Goal: Task Accomplishment & Management: Use online tool/utility

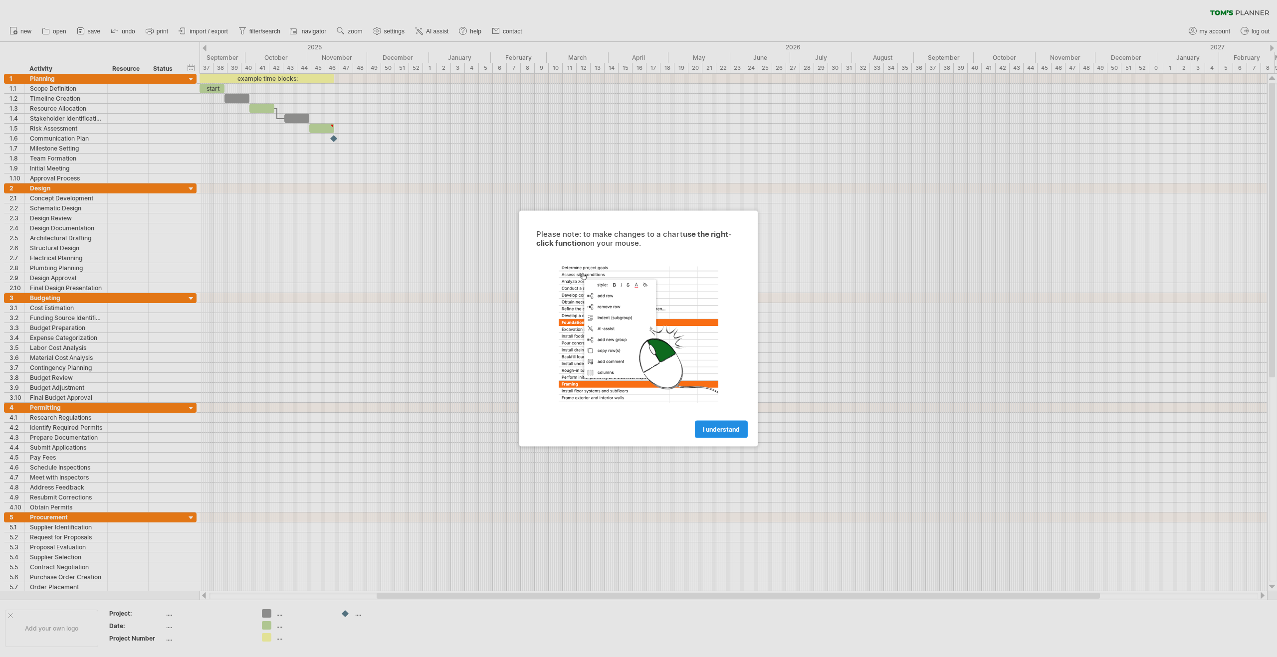
click at [722, 431] on span "I understand" at bounding box center [721, 429] width 37 height 7
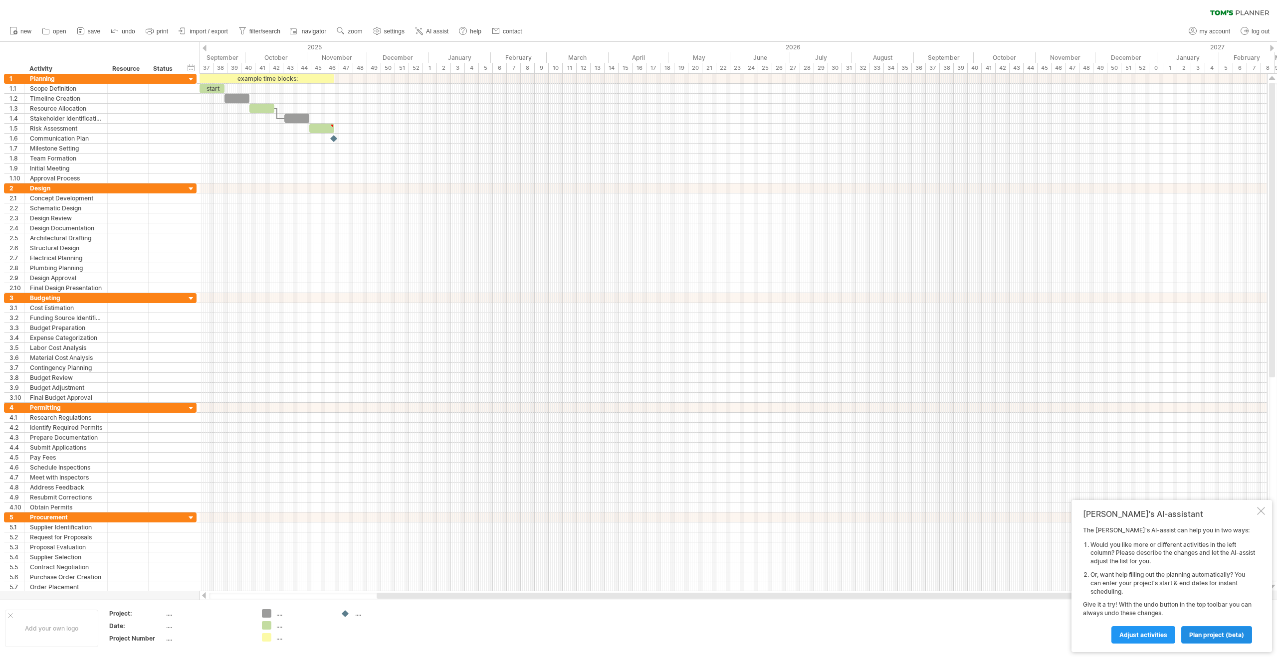
click at [1193, 636] on span "plan project (beta)" at bounding box center [1216, 634] width 55 height 7
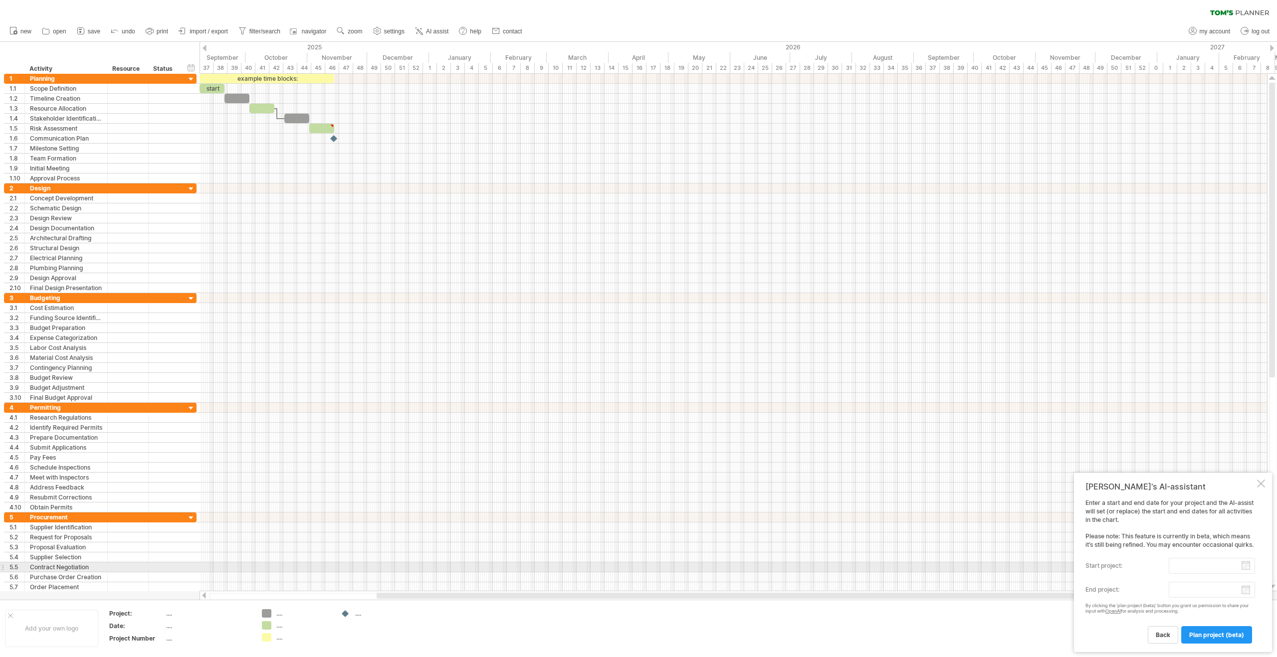
click at [1244, 566] on input "start project:" at bounding box center [1211, 566] width 86 height 16
click at [1113, 602] on link "1" at bounding box center [1115, 603] width 5 height 9
type input "********"
click at [1245, 591] on body "progress(100%) Trying to reach [DOMAIN_NAME] Connected again... 0% clear filter…" at bounding box center [638, 329] width 1277 height 659
click at [1271, 577] on link "next" at bounding box center [1271, 576] width 7 height 7
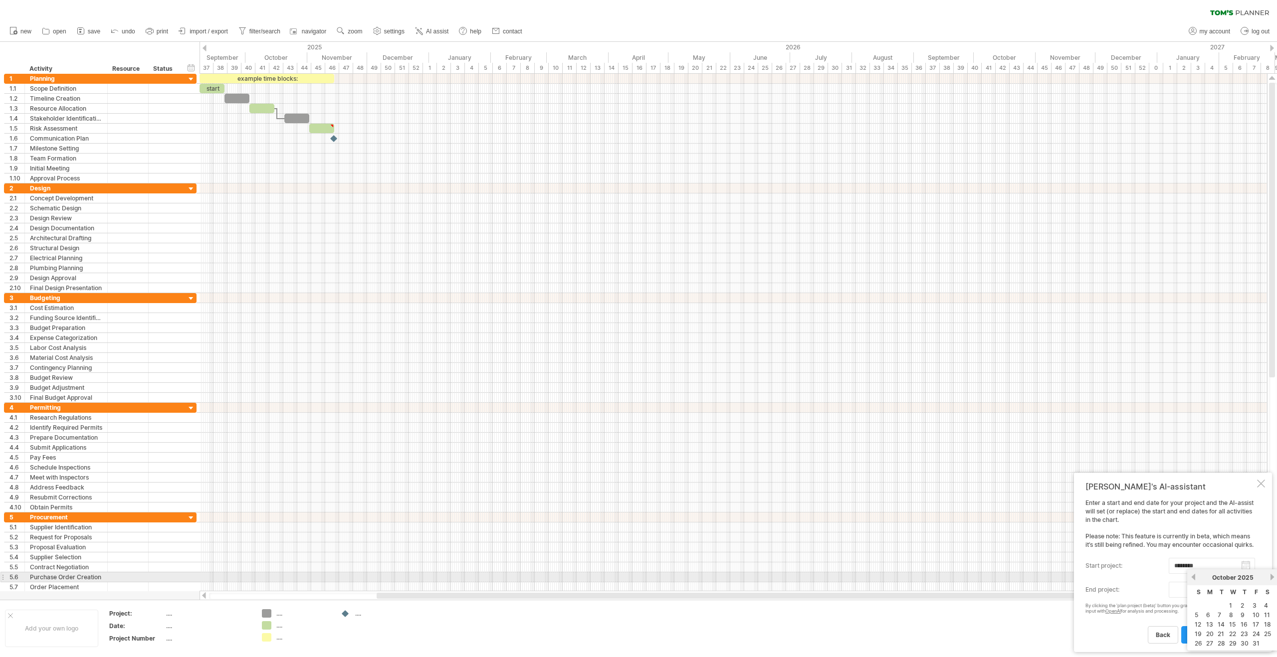
click at [1271, 577] on link "next" at bounding box center [1271, 576] width 7 height 7
click at [1271, 577] on link "next" at bounding box center [1270, 576] width 7 height 7
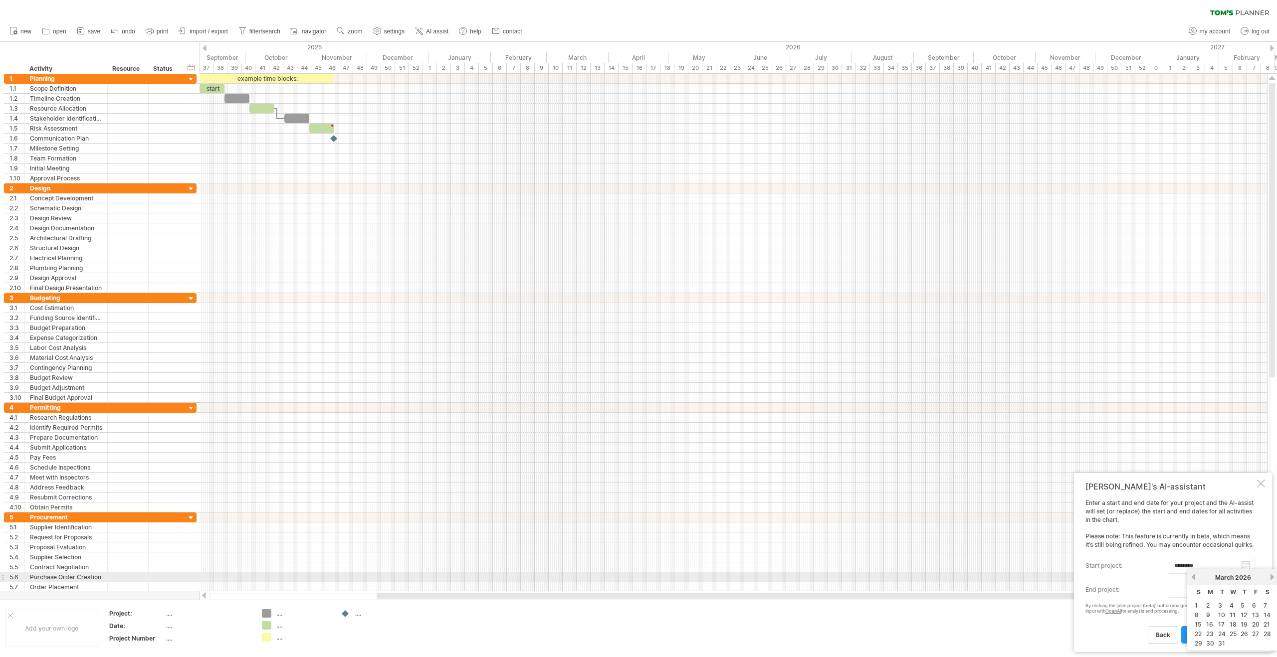
click at [1271, 577] on link "next" at bounding box center [1271, 576] width 7 height 7
click at [1254, 643] on link "31" at bounding box center [1255, 643] width 9 height 9
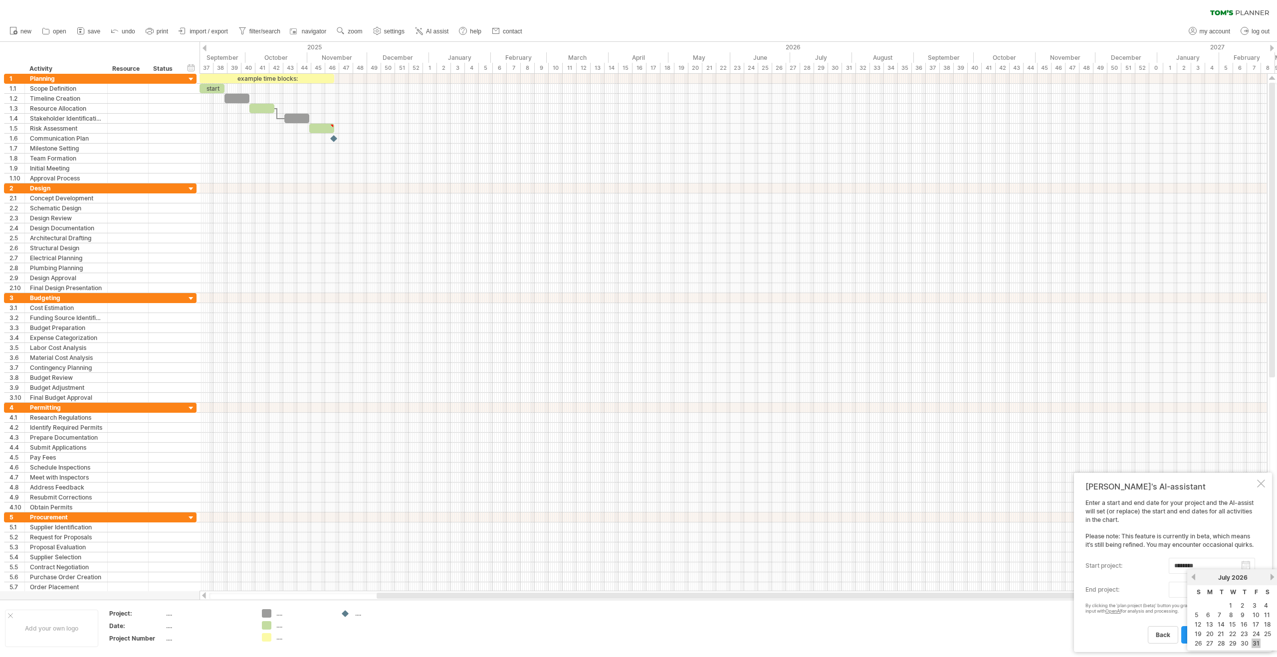
type input "********"
click at [1206, 639] on link "plan project (beta)" at bounding box center [1216, 634] width 71 height 17
